Goal: Task Accomplishment & Management: Use online tool/utility

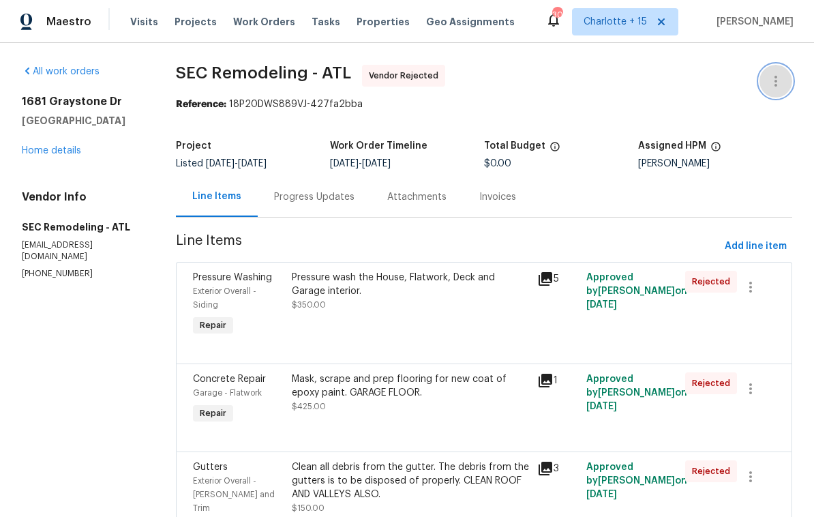
click at [778, 80] on icon "button" at bounding box center [776, 81] width 16 height 16
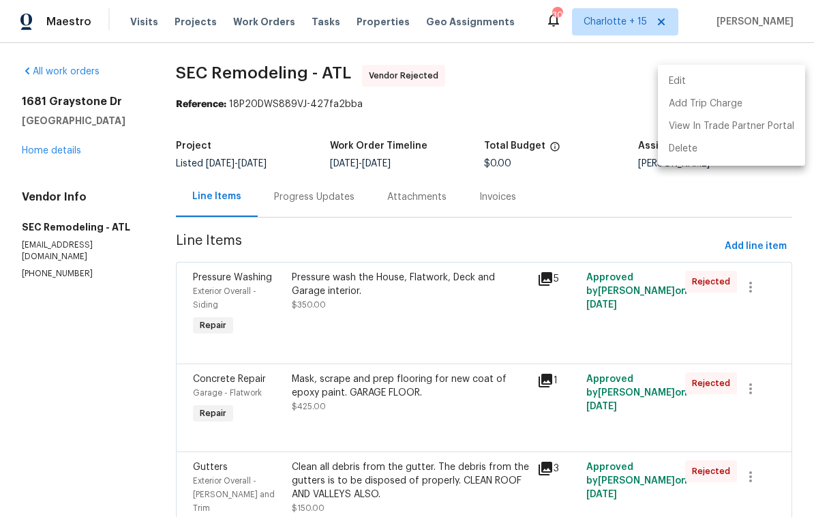
click at [716, 77] on li "Edit" at bounding box center [731, 81] width 147 height 22
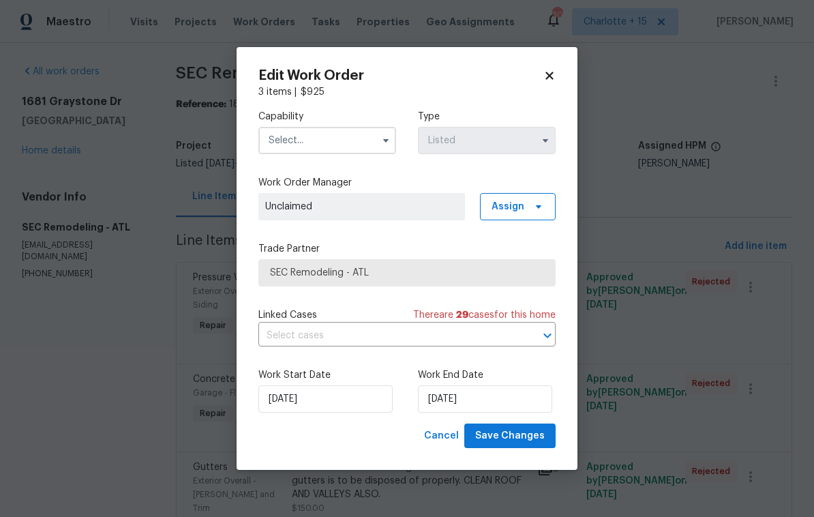
click at [293, 145] on input "text" at bounding box center [327, 140] width 138 height 27
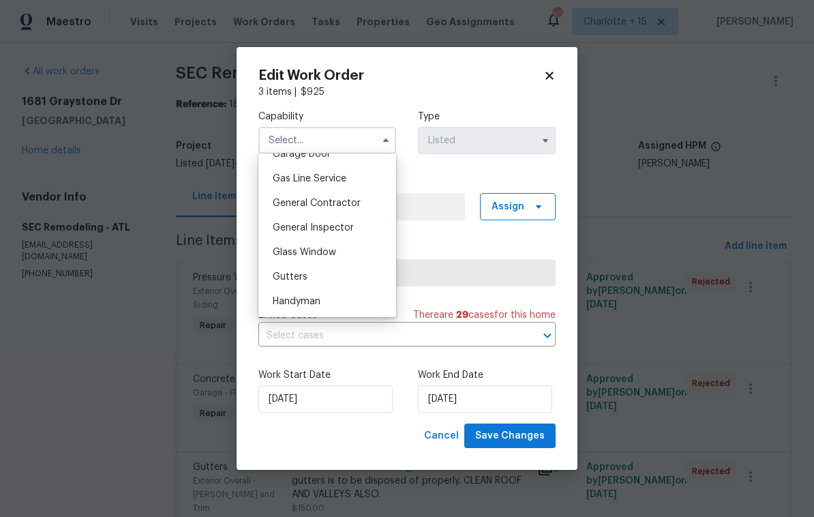
scroll to position [620, 0]
click at [284, 200] on span "General Contractor" at bounding box center [317, 201] width 88 height 10
type input "General Contractor"
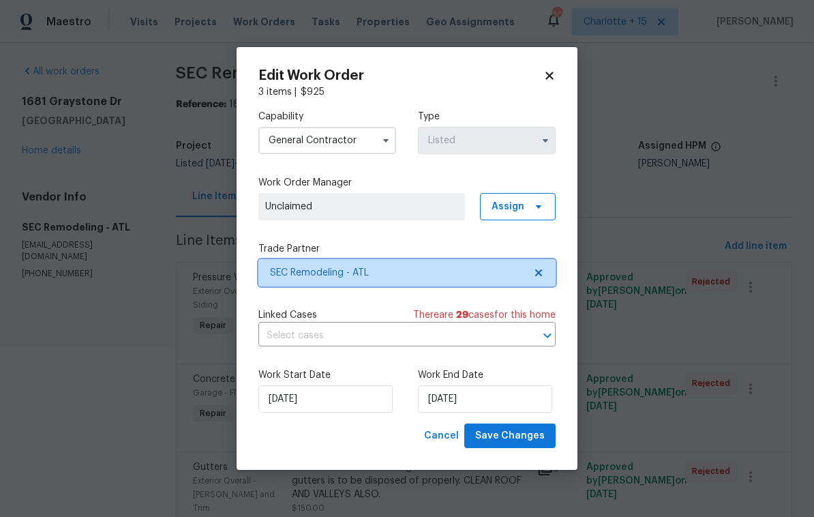
click at [297, 275] on span "SEC Remodeling - ATL" at bounding box center [397, 273] width 254 height 14
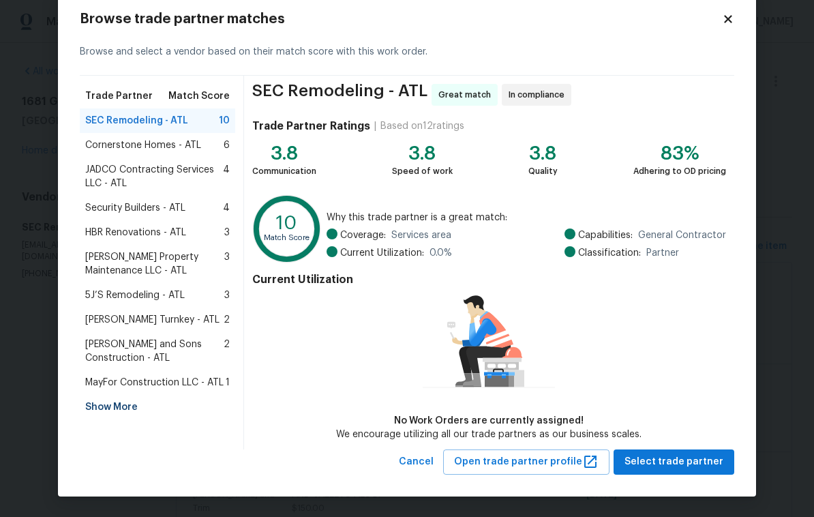
scroll to position [29, 0]
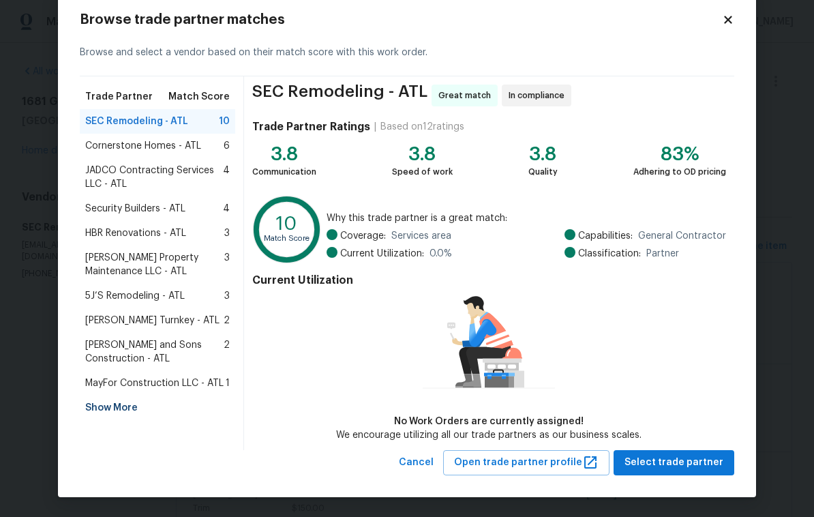
click at [112, 411] on div "Show More" at bounding box center [157, 407] width 155 height 25
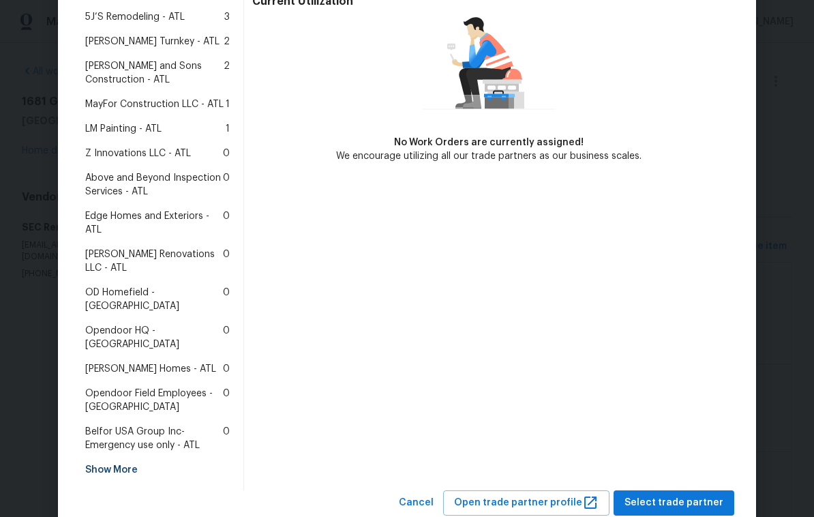
scroll to position [307, 0]
click at [115, 363] on span "[PERSON_NAME] Homes - ATL" at bounding box center [150, 370] width 131 height 14
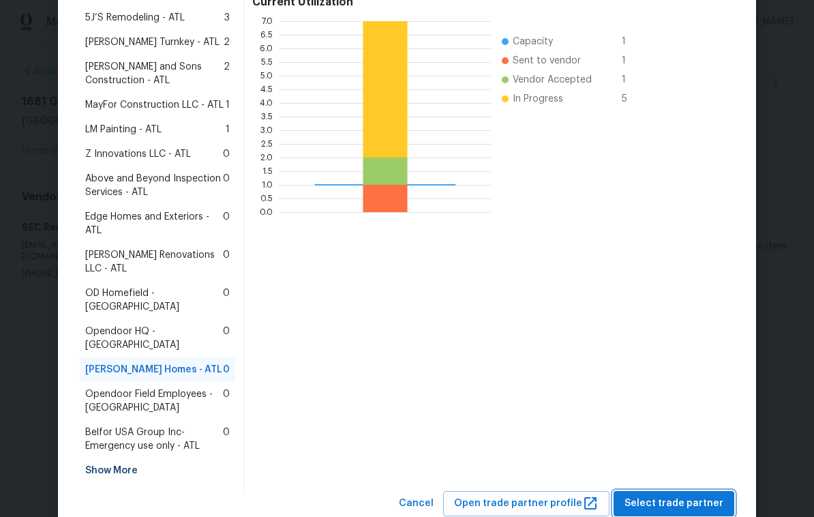
click at [679, 495] on span "Select trade partner" at bounding box center [673, 503] width 99 height 17
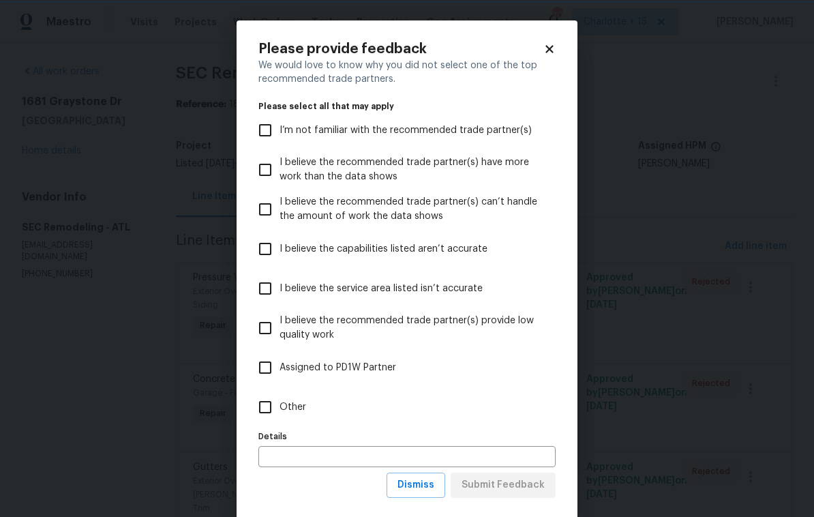
scroll to position [0, 0]
click at [424, 484] on span "Dismiss" at bounding box center [415, 484] width 37 height 17
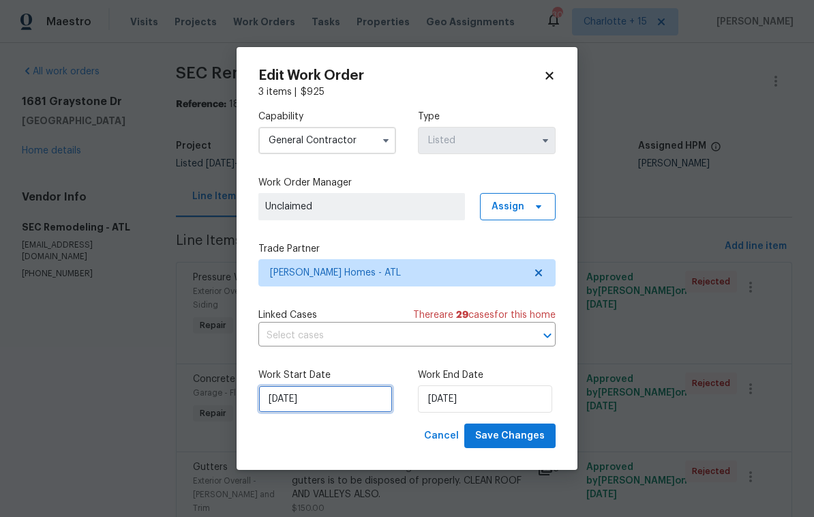
click at [342, 403] on input "[DATE]" at bounding box center [325, 398] width 134 height 27
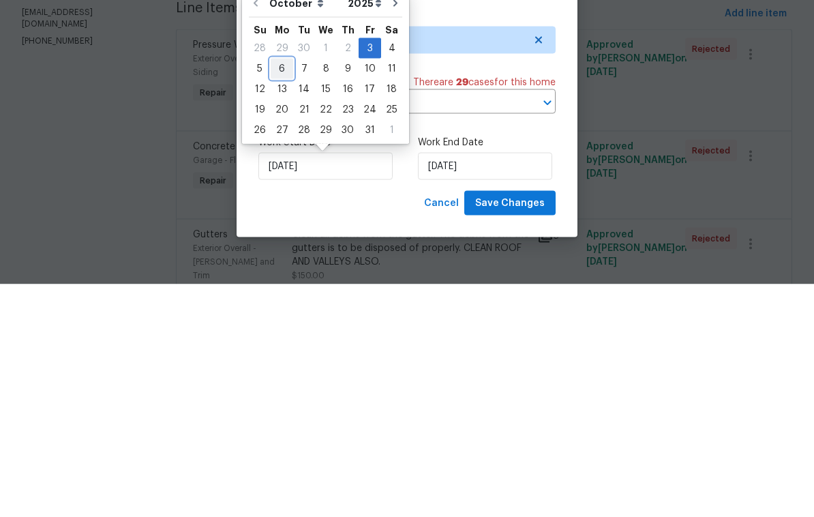
click at [277, 292] on div "6" at bounding box center [282, 301] width 22 height 19
type input "[DATE]"
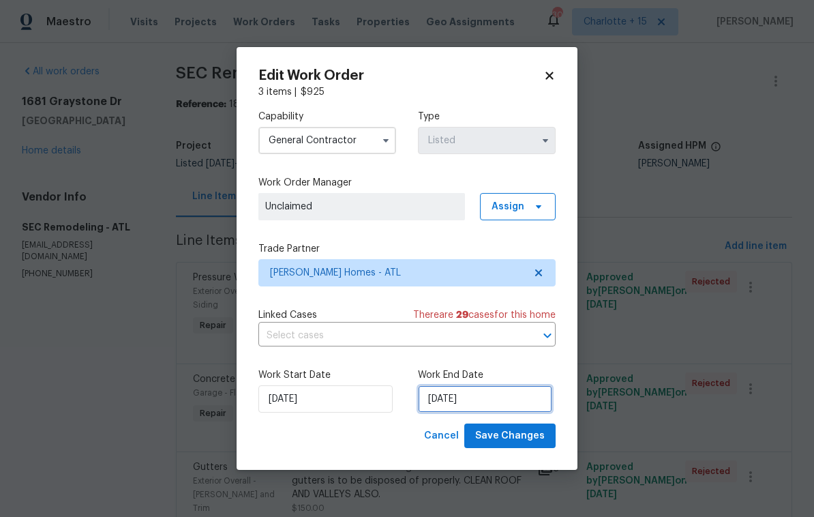
click at [498, 399] on input "[DATE]" at bounding box center [485, 398] width 134 height 27
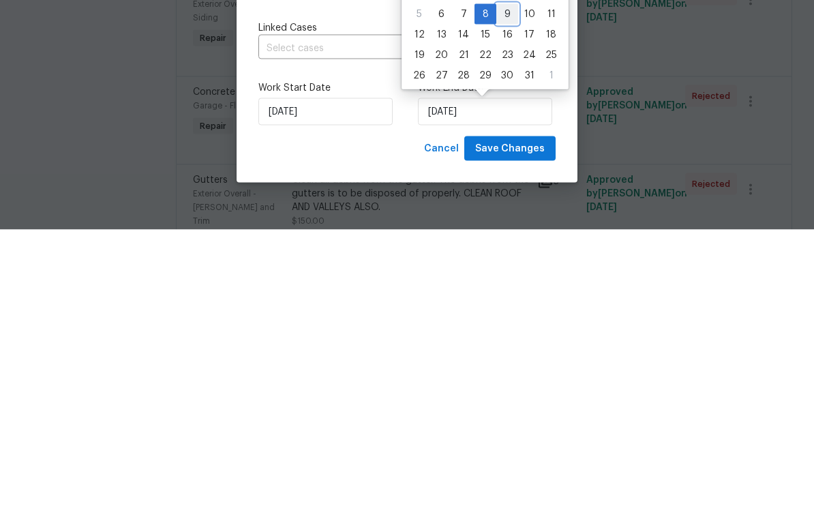
click at [503, 292] on div "9" at bounding box center [507, 301] width 22 height 19
type input "[DATE]"
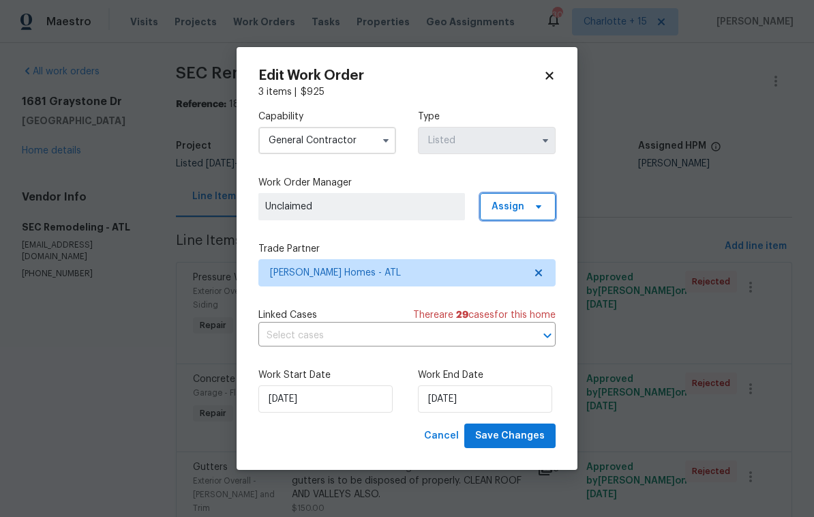
click at [533, 207] on icon at bounding box center [538, 206] width 11 height 11
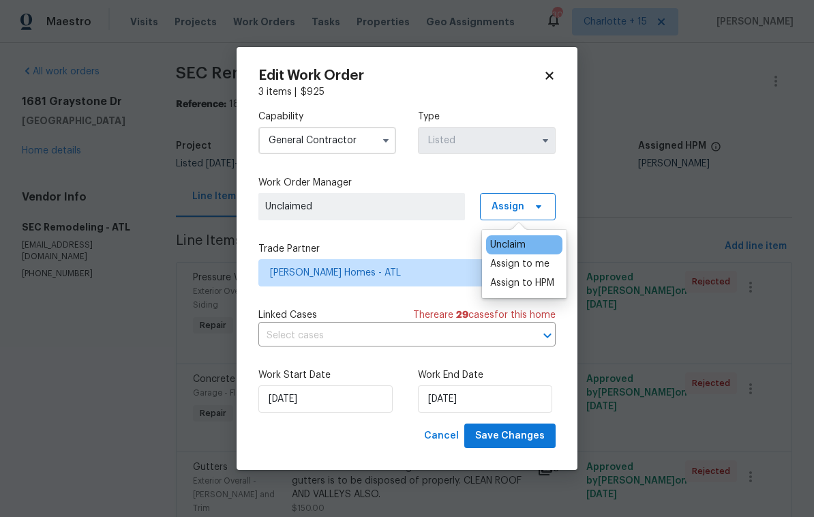
click at [529, 264] on div "Assign to me" at bounding box center [519, 264] width 59 height 14
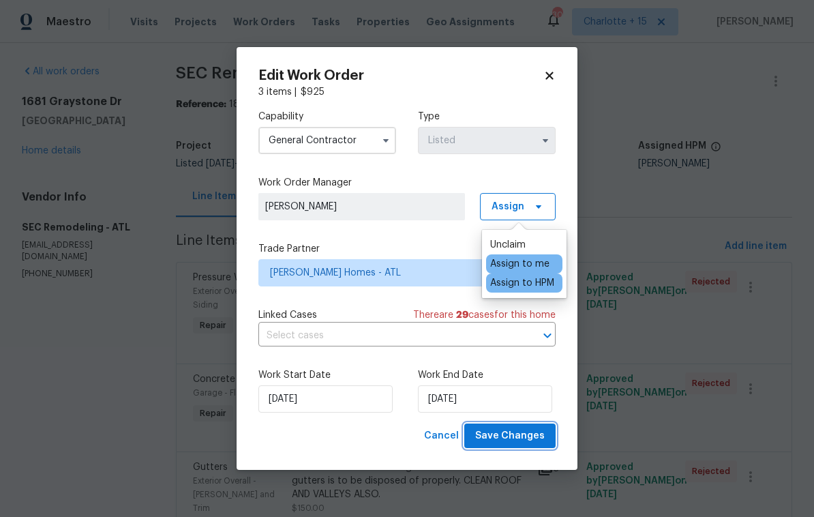
click at [511, 438] on span "Save Changes" at bounding box center [510, 435] width 70 height 17
